Goal: Information Seeking & Learning: Find specific fact

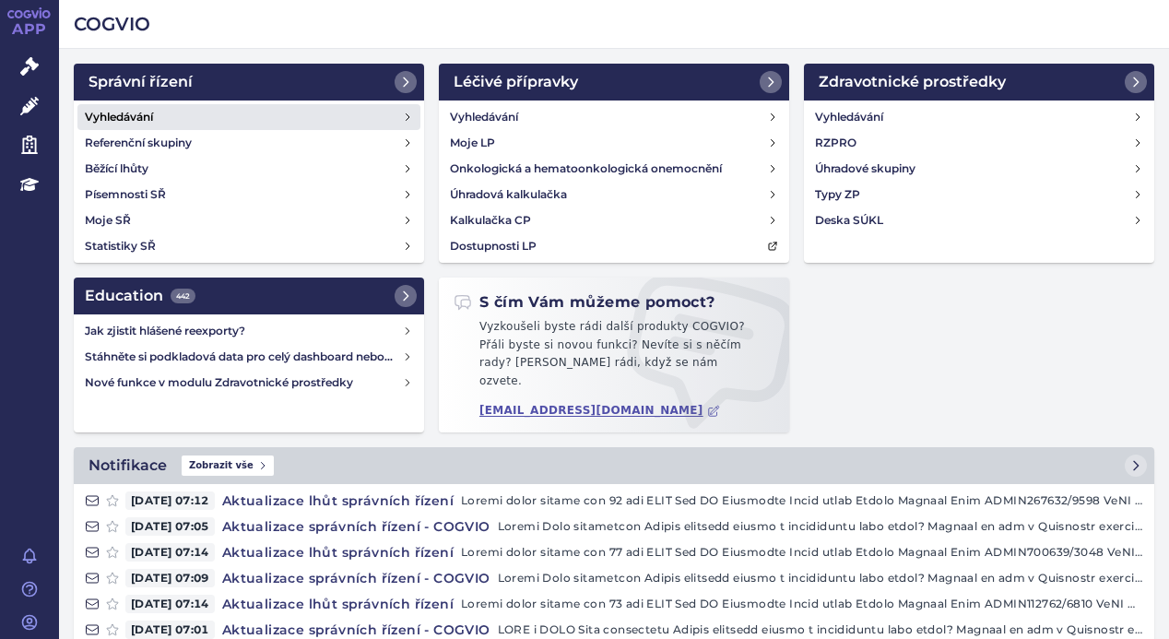
click at [152, 109] on h4 "Vyhledávání" at bounding box center [119, 117] width 68 height 18
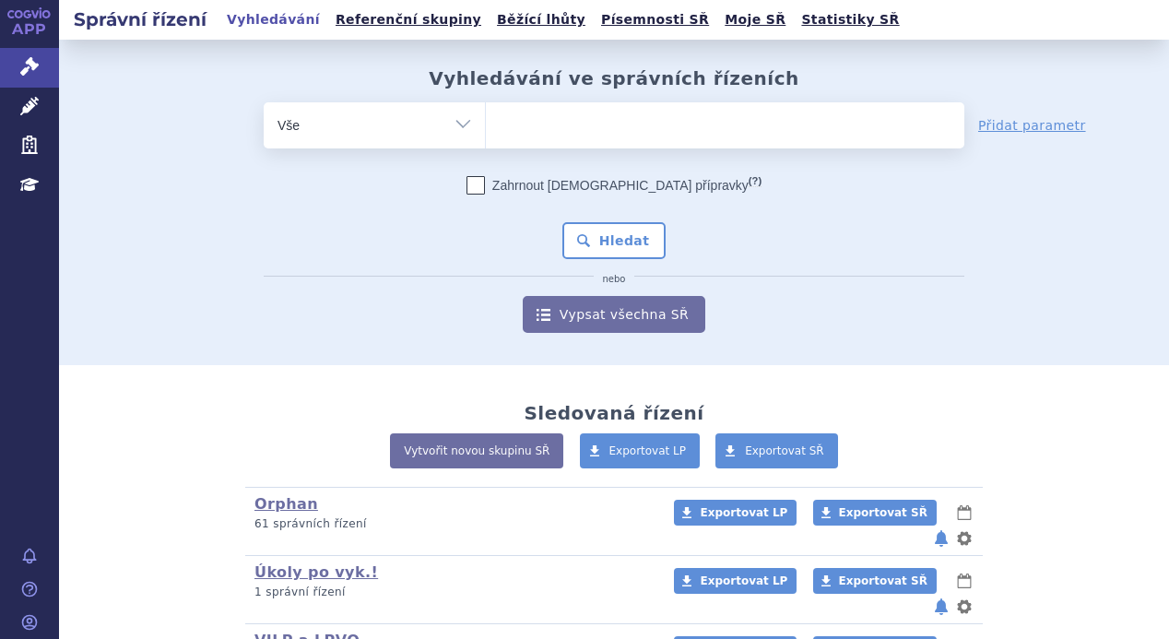
click at [523, 112] on ul at bounding box center [725, 121] width 478 height 39
click at [486, 112] on select at bounding box center [485, 124] width 1 height 46
type input "hy"
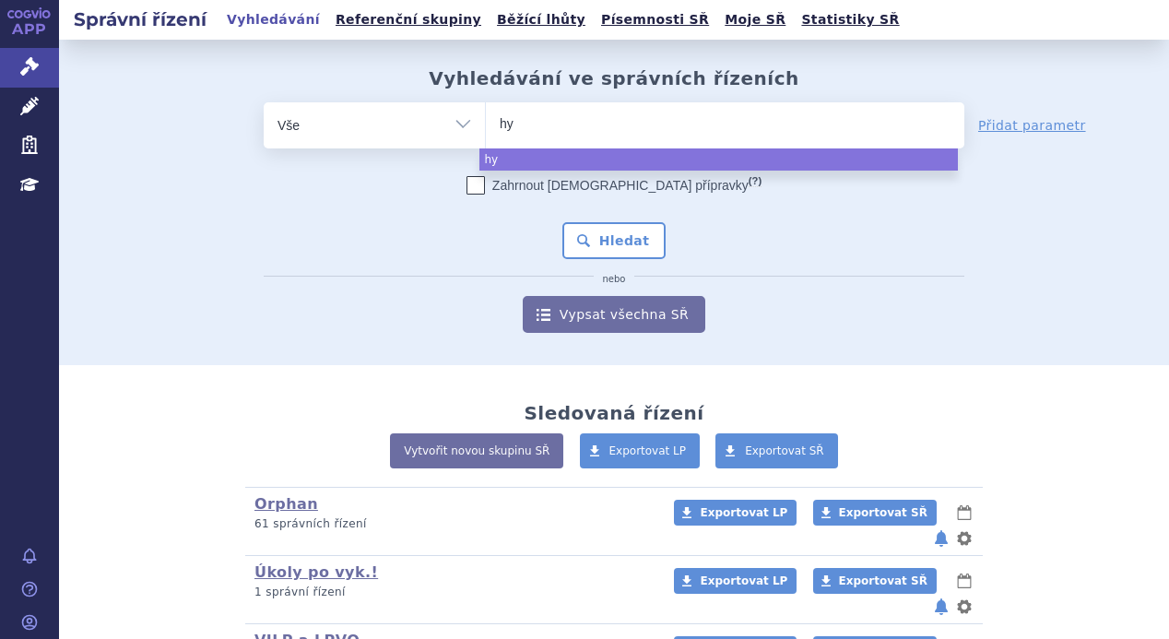
type input "hym"
type input "hymp"
type input "hympa"
type input "hympav"
type input "hympavz"
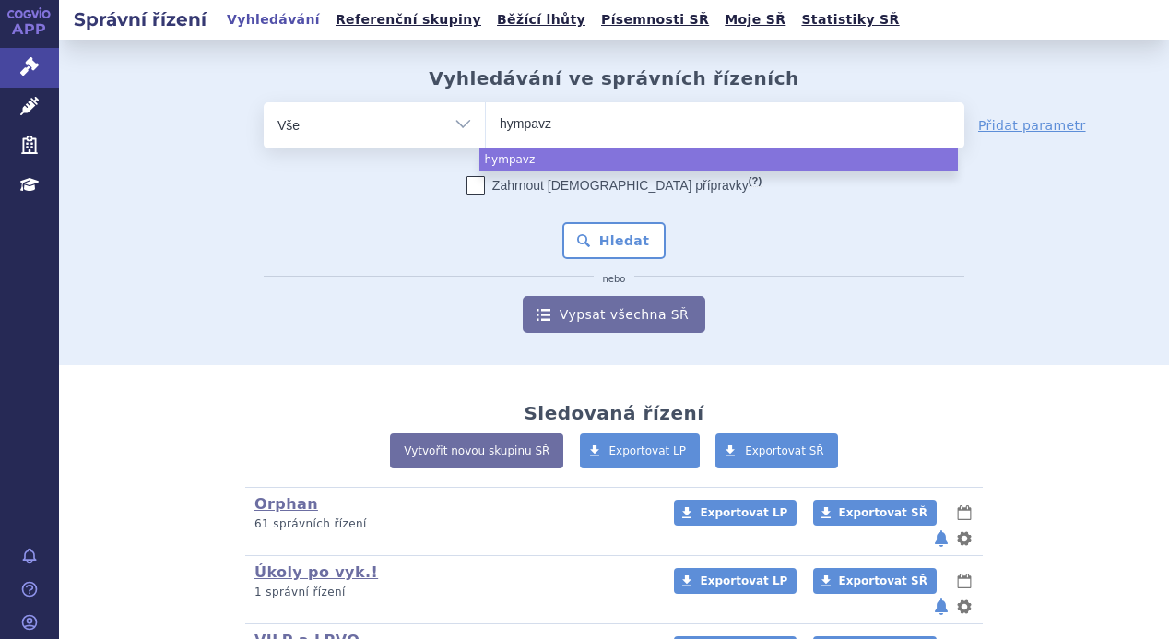
type input "hympavzi"
select select "hympavzi"
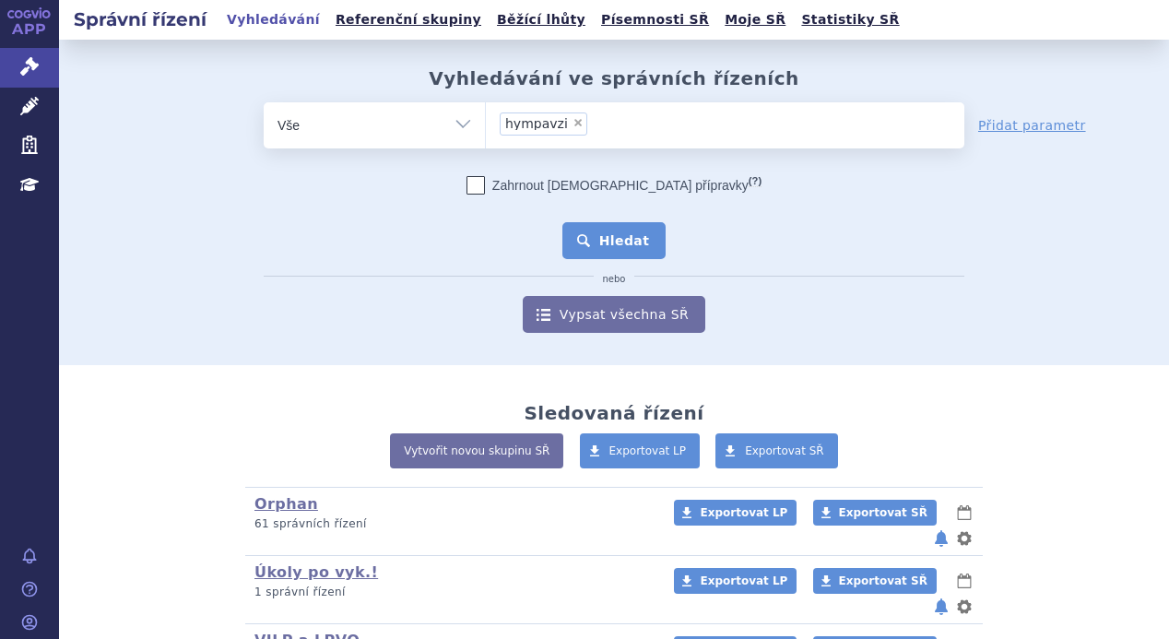
click at [602, 231] on button "Hledat" at bounding box center [614, 240] width 104 height 37
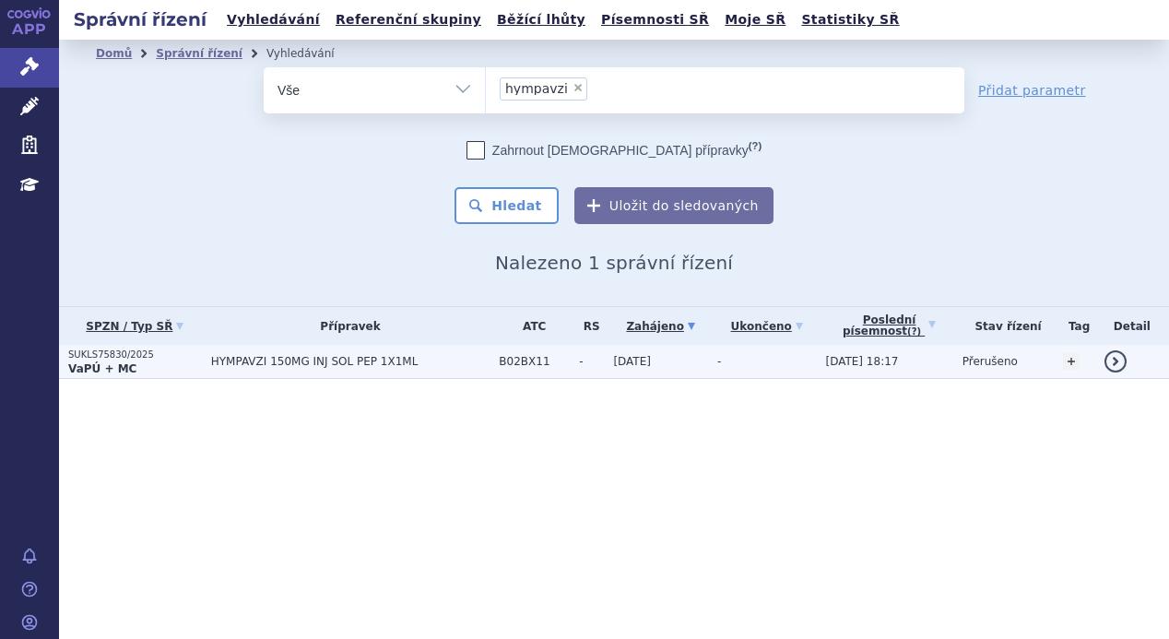
click at [244, 362] on span "HYMPAVZI 150MG INJ SOL PEP 1X1ML" at bounding box center [349, 361] width 276 height 13
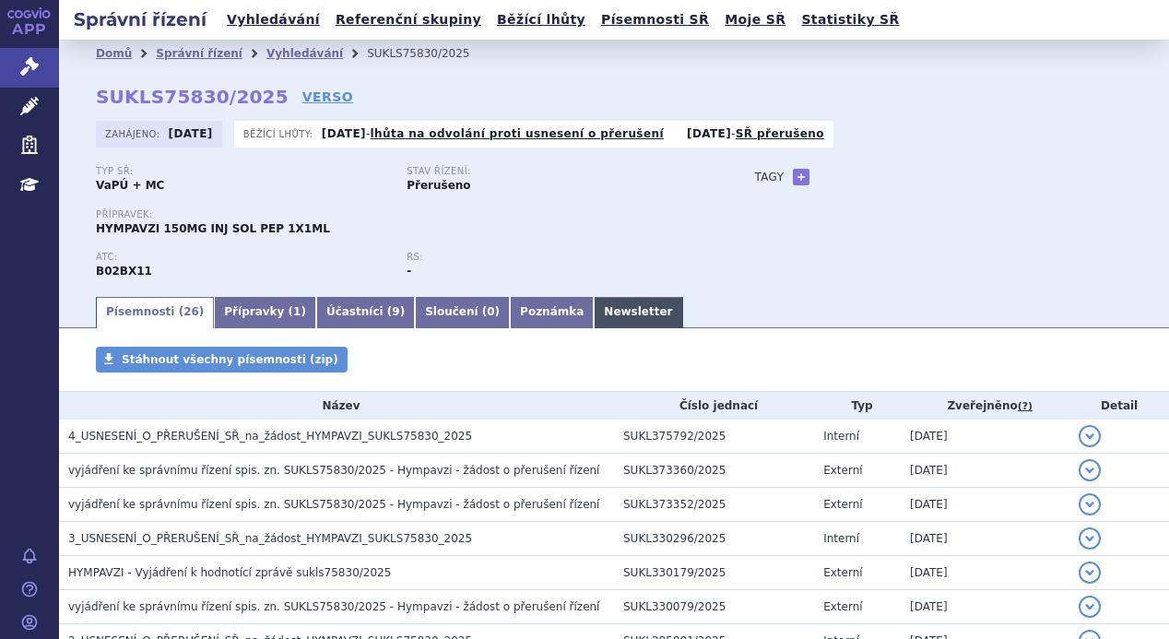
click at [594, 307] on link "Newsletter" at bounding box center [638, 312] width 88 height 31
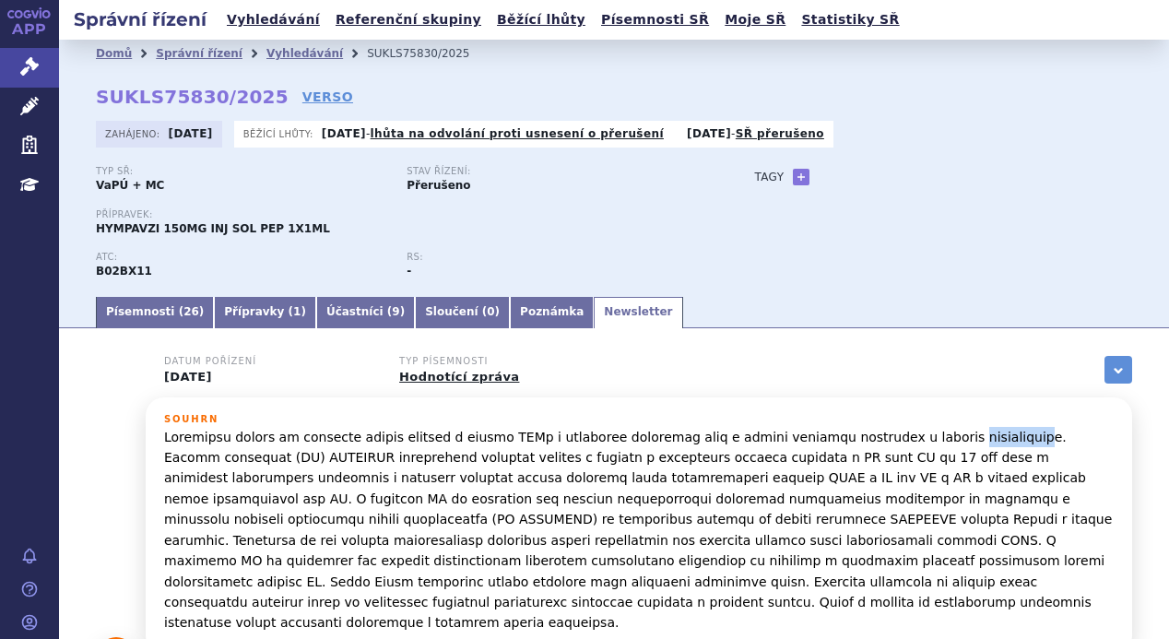
drag, startPoint x: 902, startPoint y: 439, endPoint x: 980, endPoint y: 439, distance: 77.4
click at [980, 439] on p at bounding box center [638, 530] width 949 height 206
copy p "marstacimab"
click at [1029, 475] on p at bounding box center [638, 530] width 949 height 206
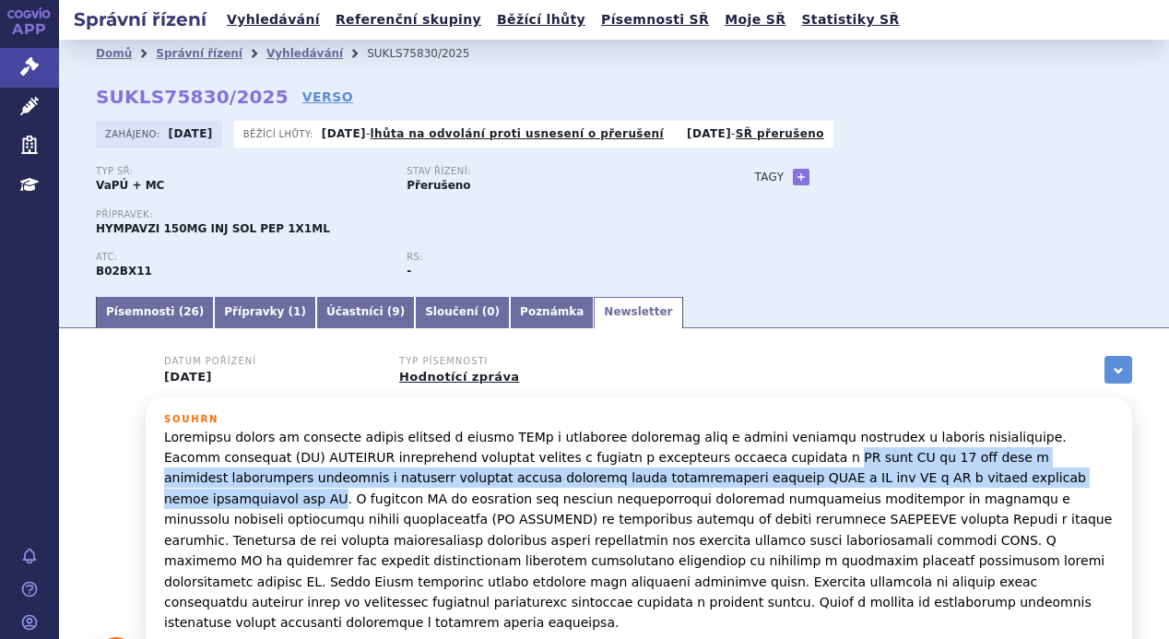
drag, startPoint x: 682, startPoint y: 456, endPoint x: 854, endPoint y: 476, distance: 173.4
click at [854, 476] on p at bounding box center [638, 530] width 949 height 206
copy p "HA nebo HB od 12 let věku v minimálně srovnatelné účinnosti v prevenci krvácení…"
